Goal: Task Accomplishment & Management: Manage account settings

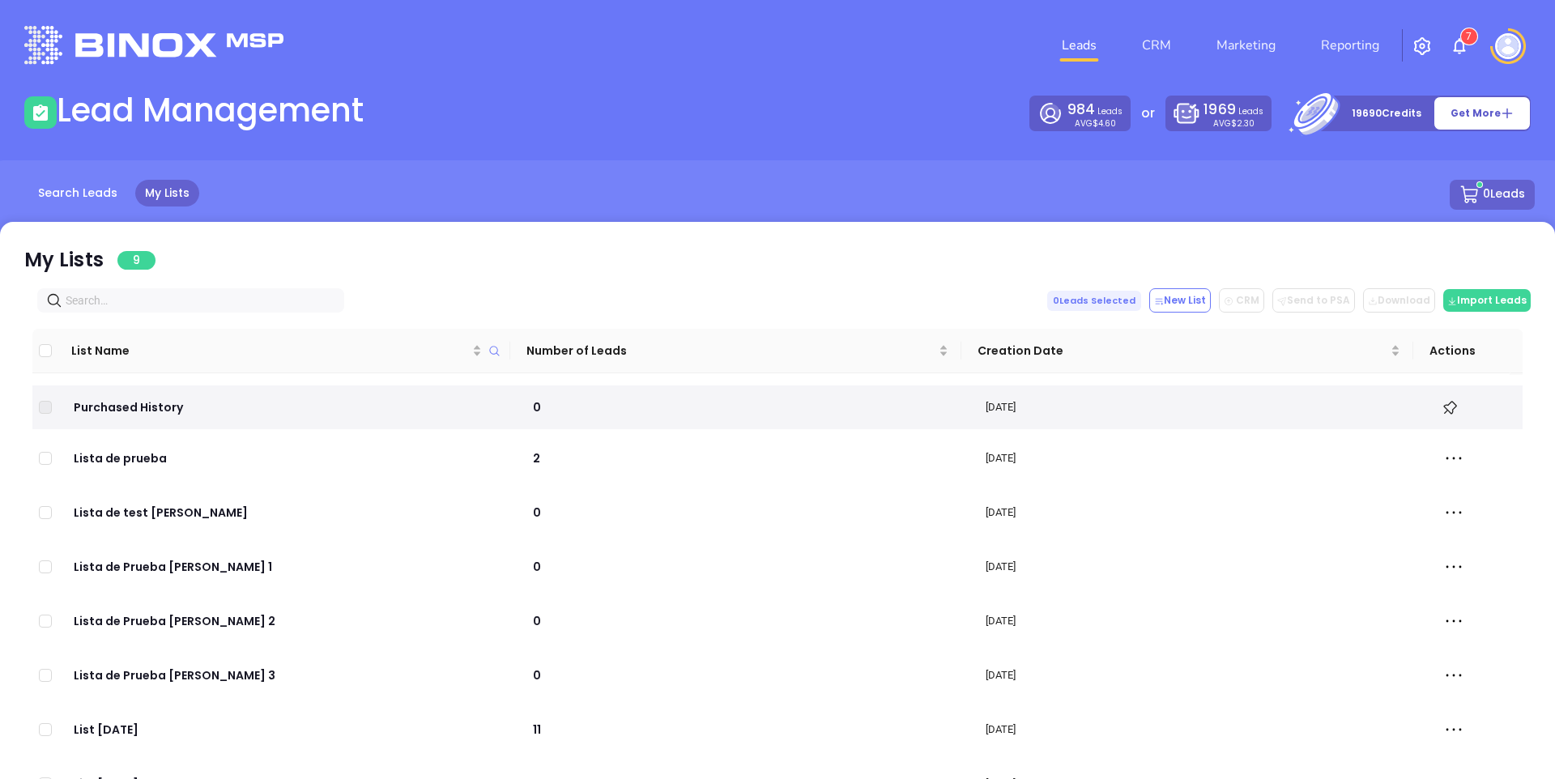
click at [1507, 47] on img at bounding box center [1508, 46] width 26 height 26
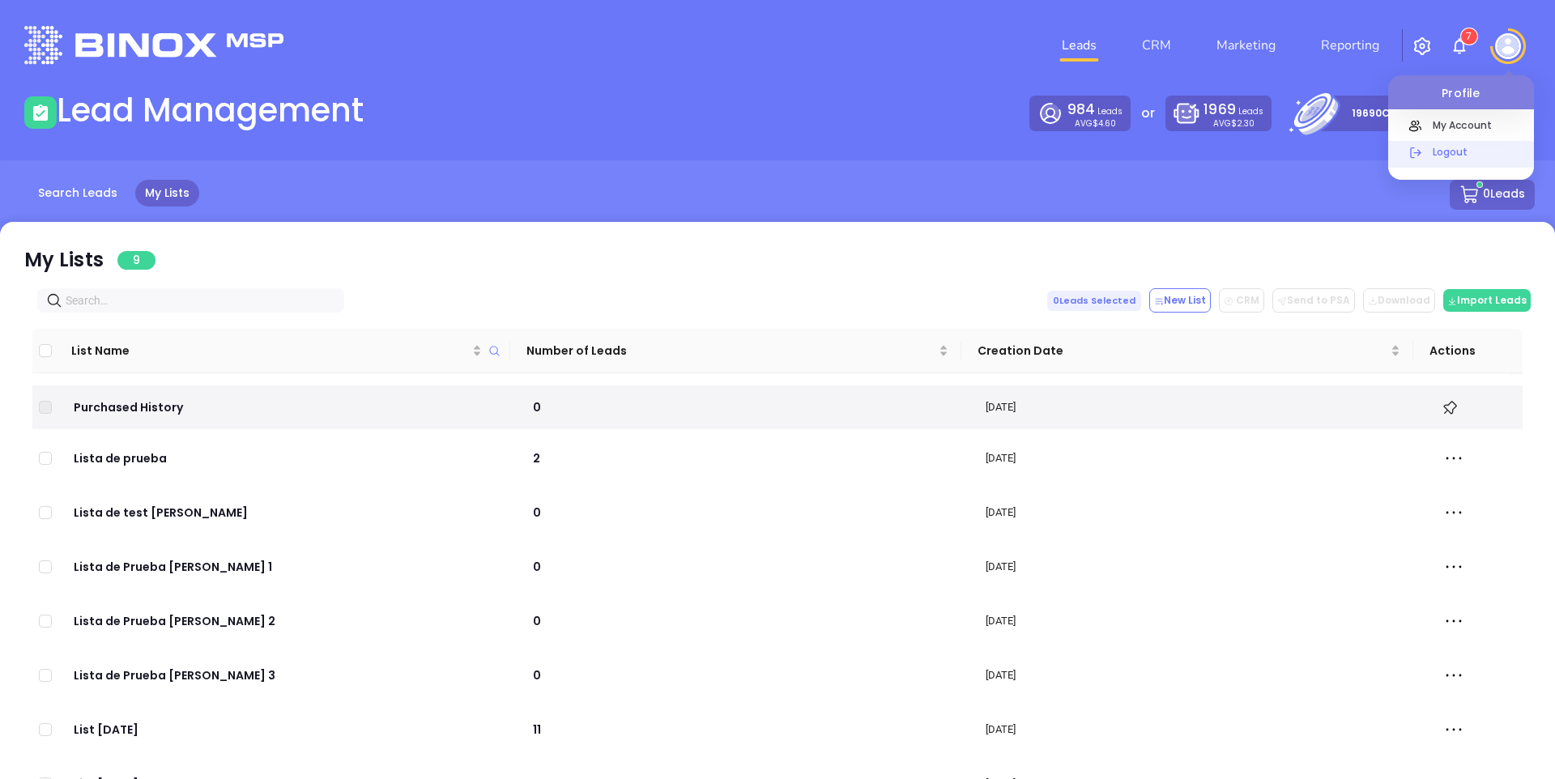
click at [1433, 152] on p "Logout" at bounding box center [1478, 151] width 109 height 17
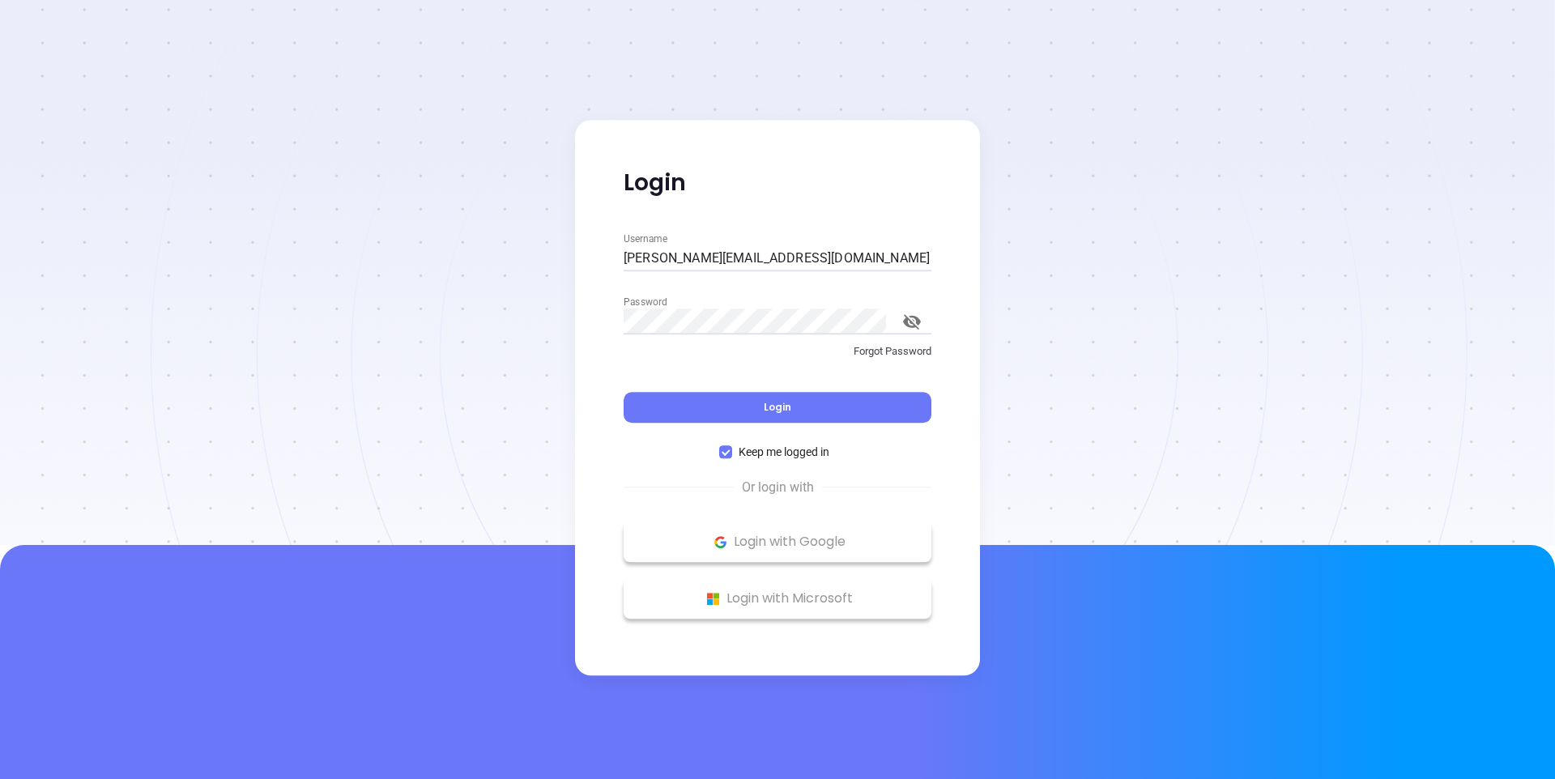
click at [737, 268] on input "[PERSON_NAME][EMAIL_ADDRESS][DOMAIN_NAME]" at bounding box center [777, 258] width 308 height 26
paste input "developer"
type input "[EMAIL_ADDRESS][DOMAIN_NAME]"
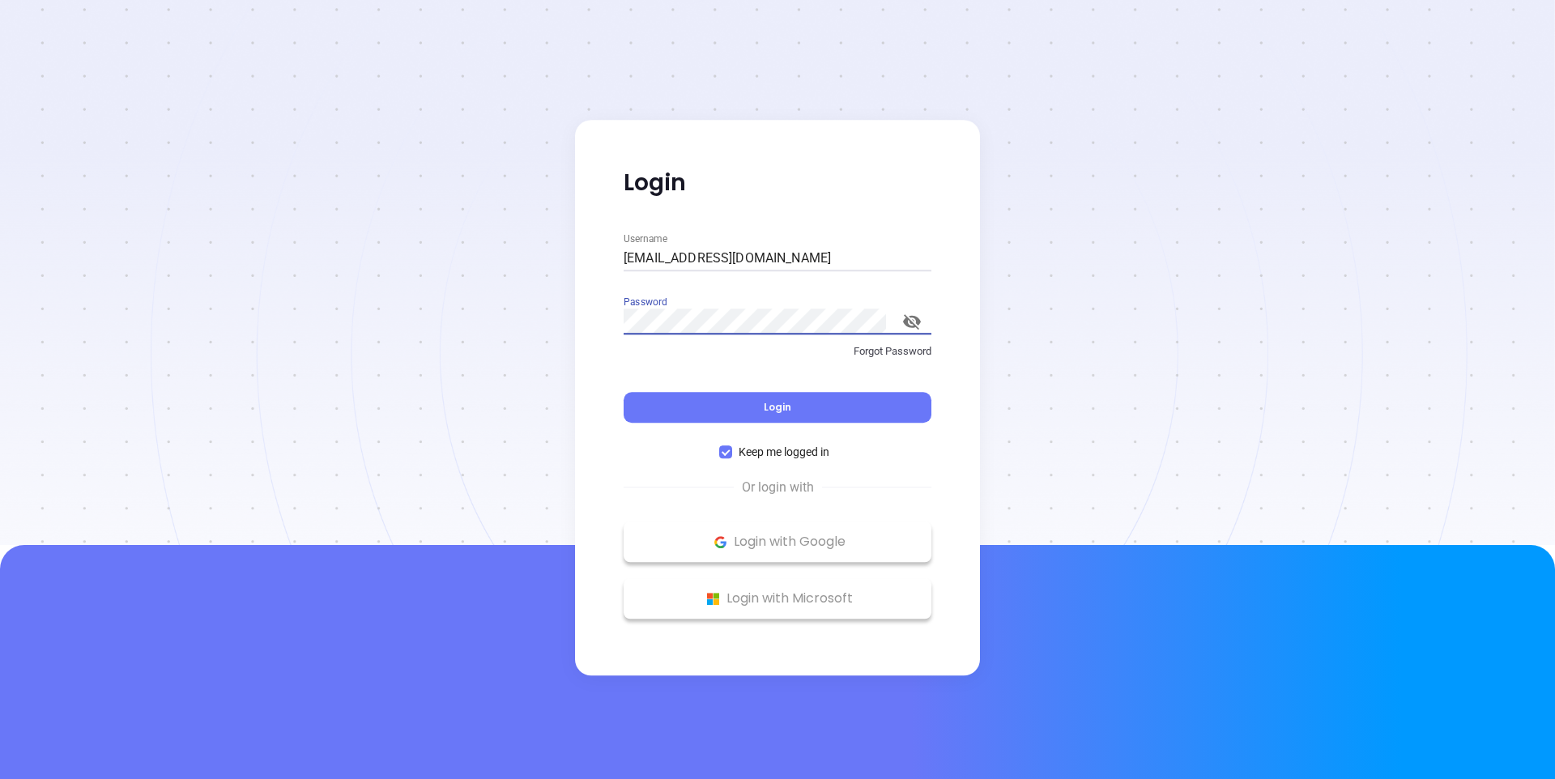
click at [644, 367] on link "Forgot Password" at bounding box center [777, 357] width 308 height 29
click at [493, 321] on div at bounding box center [777, 272] width 1555 height 545
click at [914, 330] on icon "toggle password visibility" at bounding box center [911, 321] width 19 height 19
click at [653, 259] on input "[PERSON_NAME][EMAIL_ADDRESS][DOMAIN_NAME]" at bounding box center [777, 258] width 308 height 26
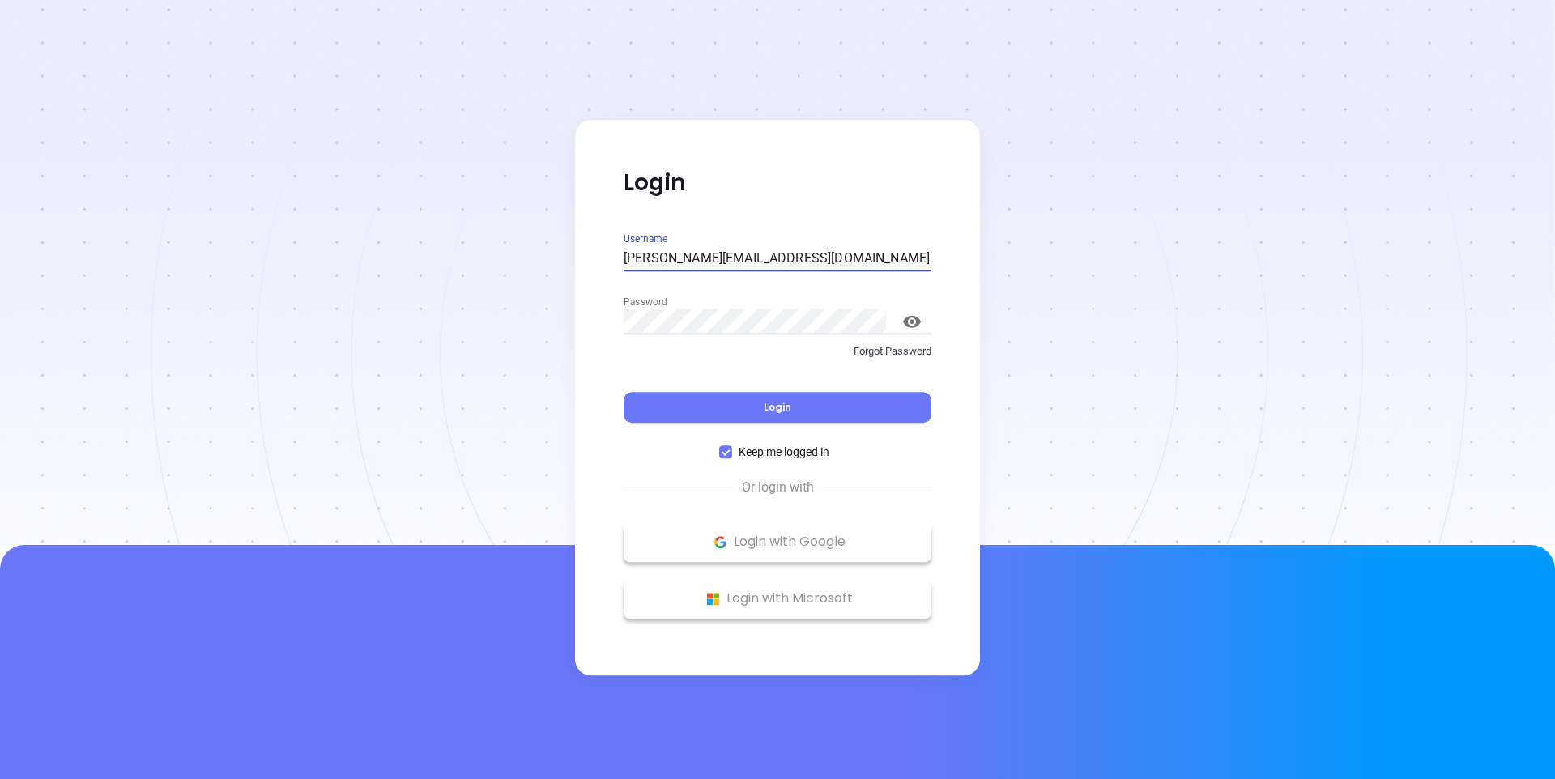
click at [653, 259] on input "[PERSON_NAME][EMAIL_ADDRESS][DOMAIN_NAME]" at bounding box center [777, 258] width 308 height 26
paste input "developer"
type input "[EMAIL_ADDRESS][DOMAIN_NAME]"
click at [413, 304] on div at bounding box center [777, 272] width 1555 height 545
click at [785, 411] on span "Login" at bounding box center [778, 407] width 28 height 14
